Goal: Task Accomplishment & Management: Use online tool/utility

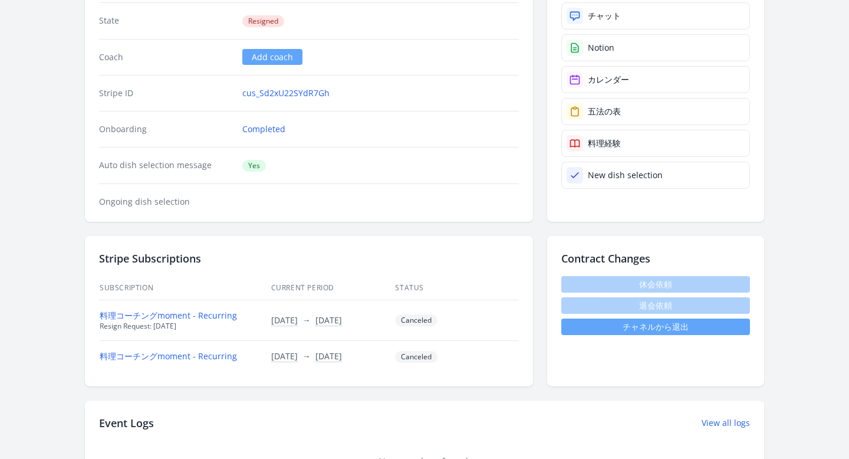
scroll to position [171, 0]
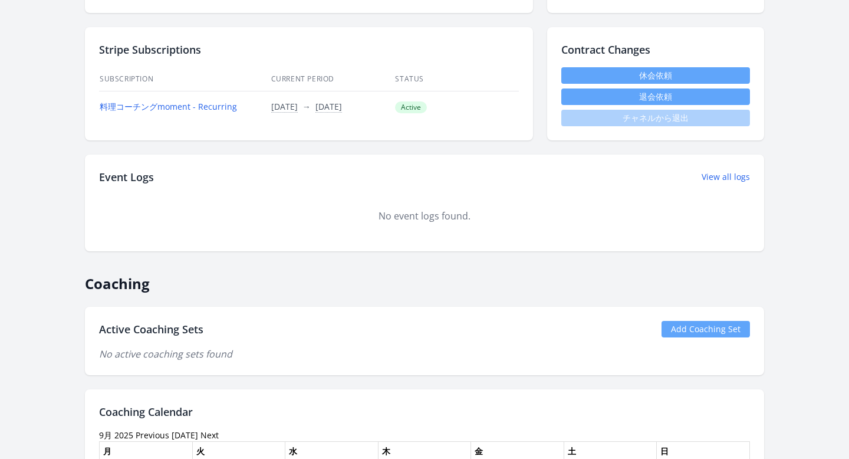
scroll to position [418, 0]
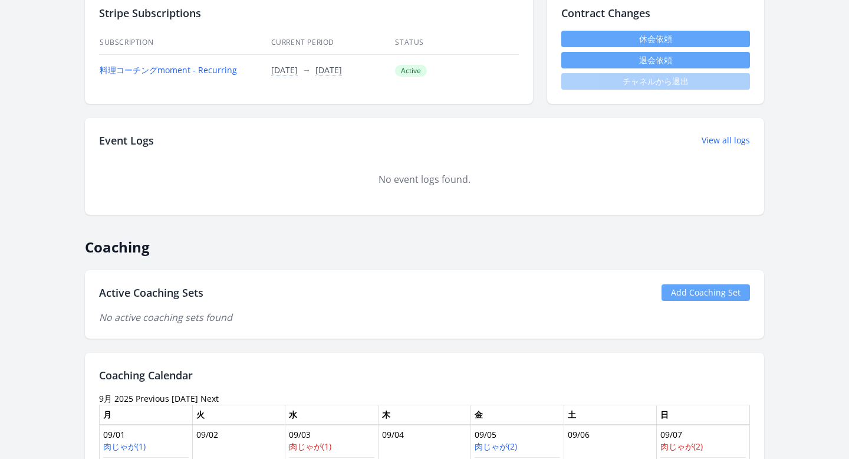
click at [689, 297] on link "Add Coaching Set" at bounding box center [706, 292] width 88 height 17
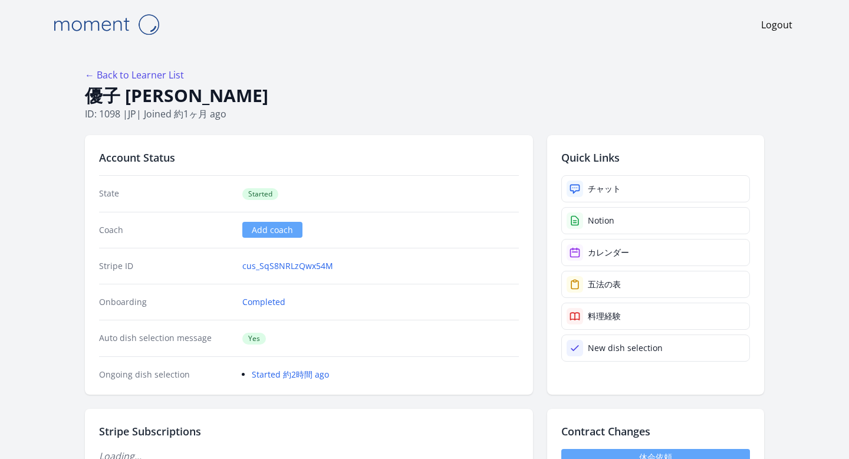
scroll to position [418, 0]
